Goal: Information Seeking & Learning: Learn about a topic

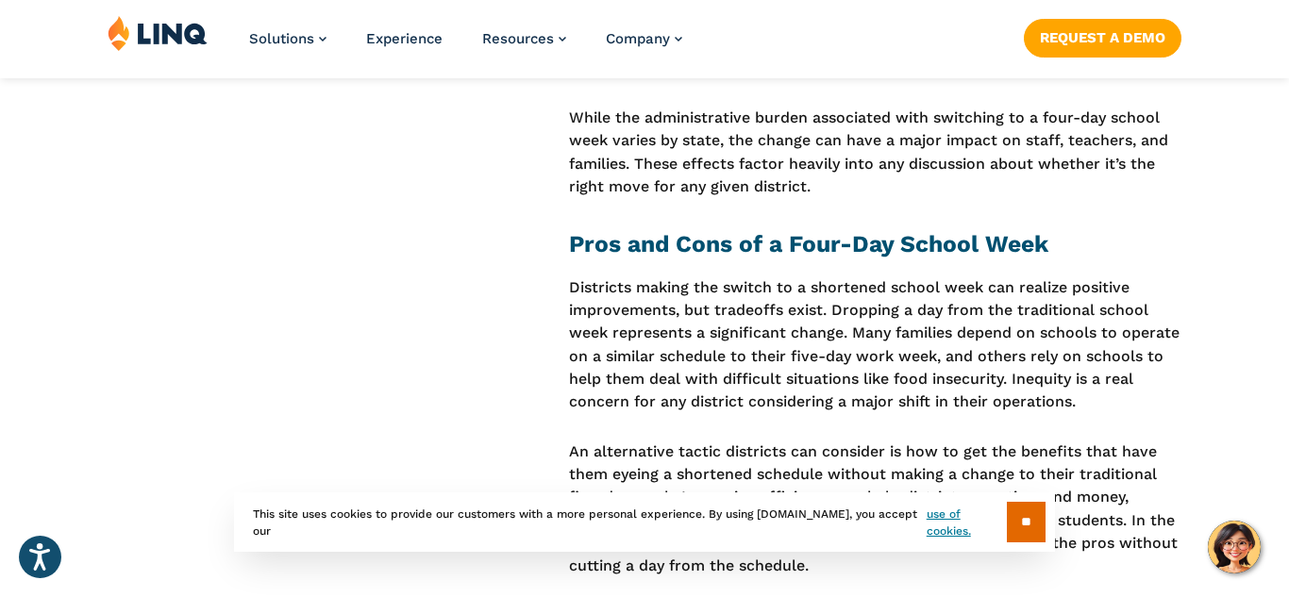
scroll to position [2034, 0]
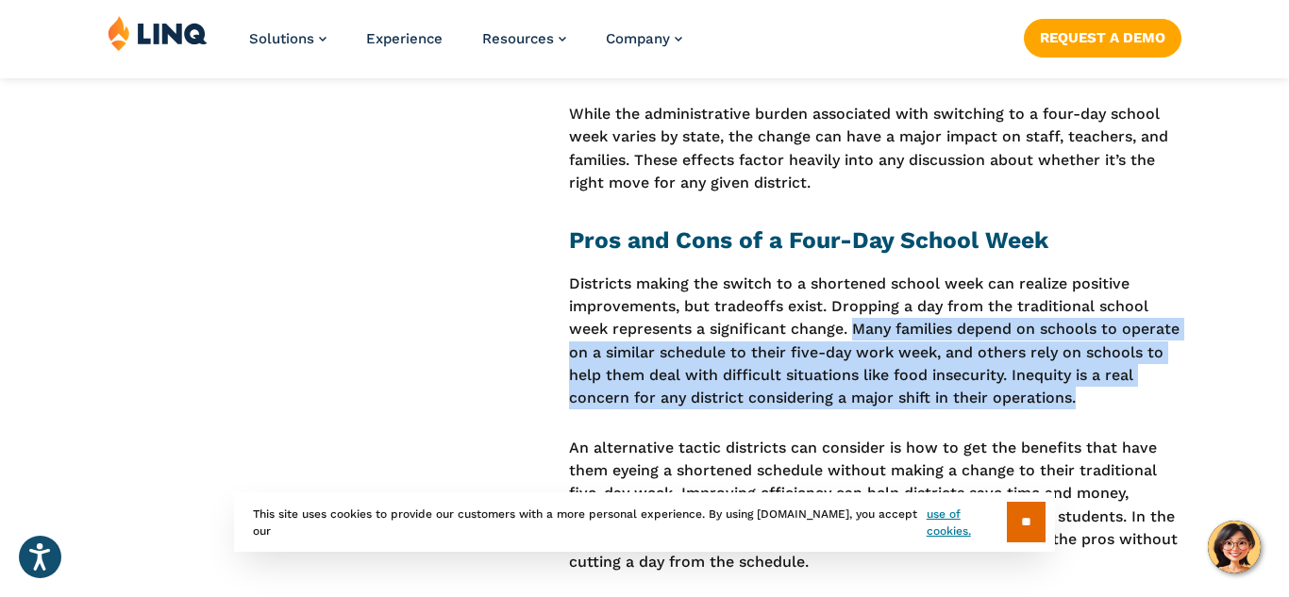
drag, startPoint x: 854, startPoint y: 286, endPoint x: 1142, endPoint y: 359, distance: 297.0
click at [1142, 359] on p "Districts making the switch to a shortened school week can realize positive imp…" at bounding box center [875, 342] width 612 height 138
copy p "Many families depend on schools to operate on a similar schedule to their five-…"
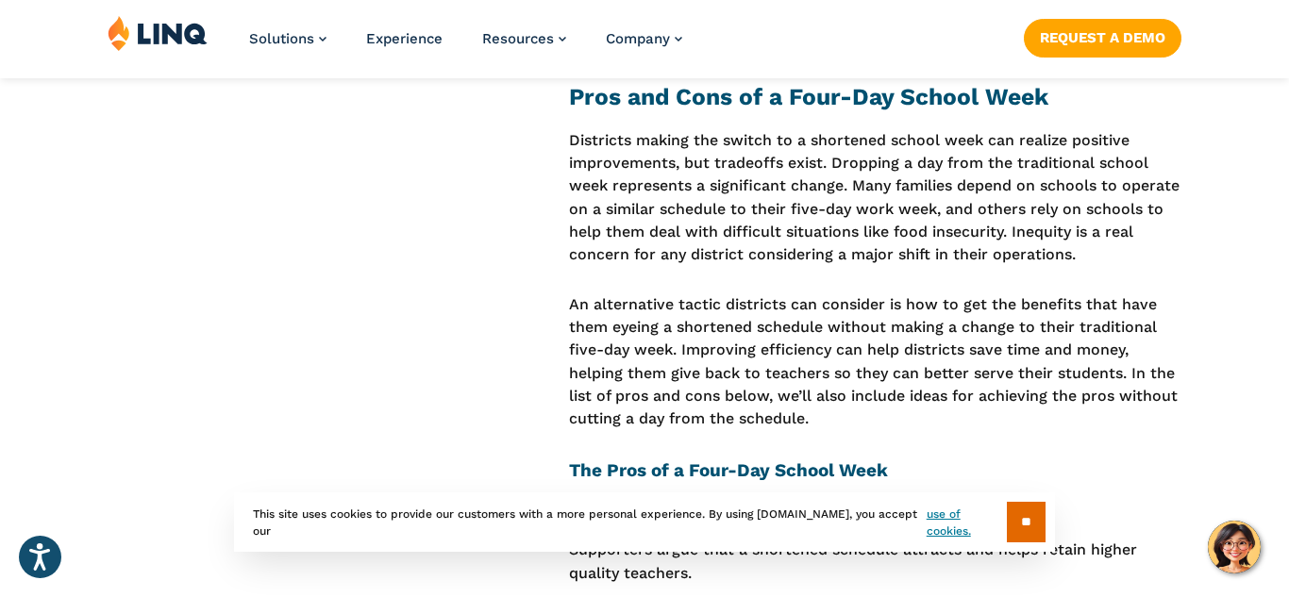
scroll to position [2189, 0]
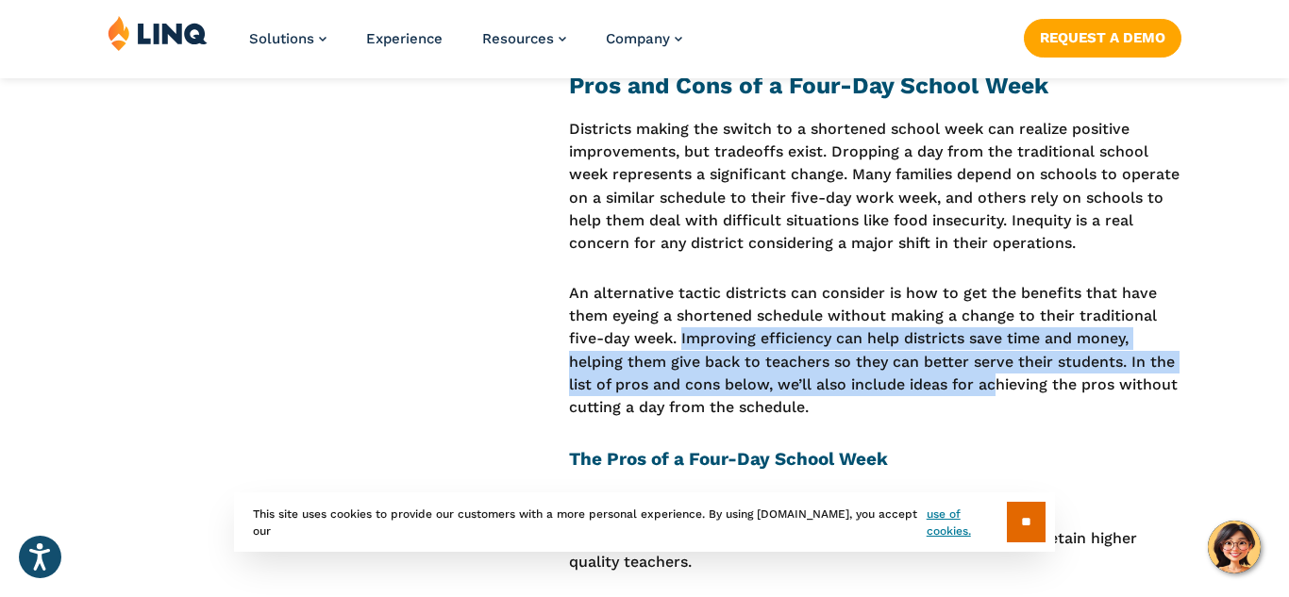
drag, startPoint x: 681, startPoint y: 292, endPoint x: 995, endPoint y: 338, distance: 317.4
click at [995, 338] on p "An alternative tactic districts can consider is how to get the benefits that ha…" at bounding box center [875, 351] width 612 height 138
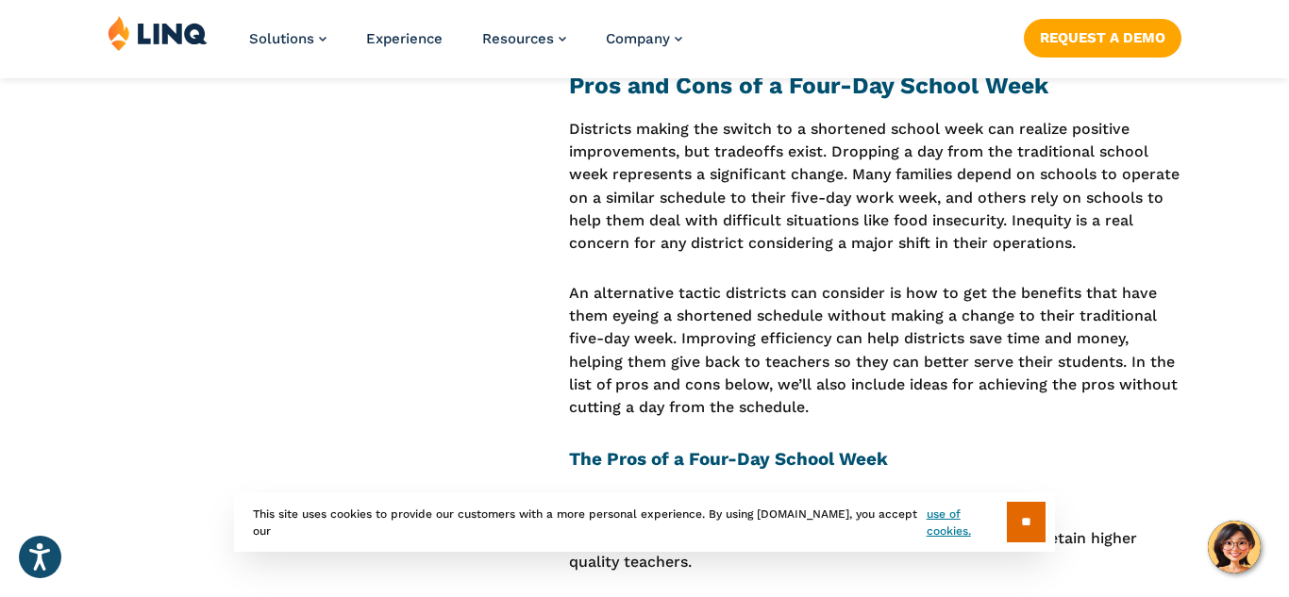
click at [1003, 369] on p "An alternative tactic districts can consider is how to get the benefits that ha…" at bounding box center [875, 351] width 612 height 138
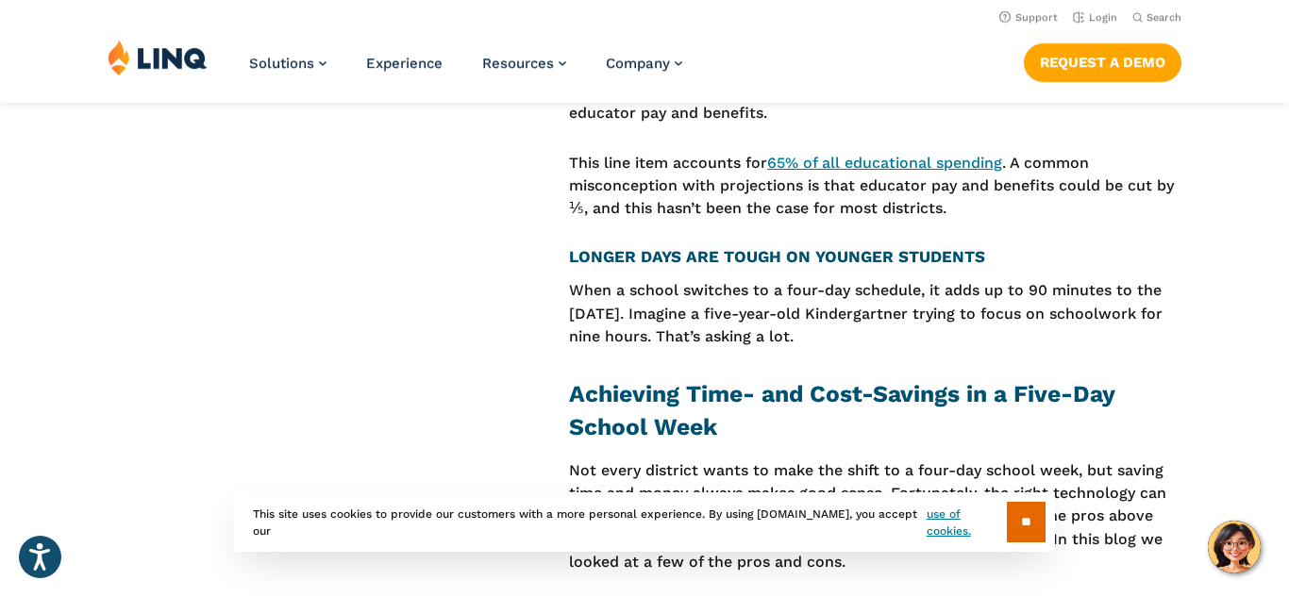
scroll to position [5107, 0]
